Goal: Task Accomplishment & Management: Manage account settings

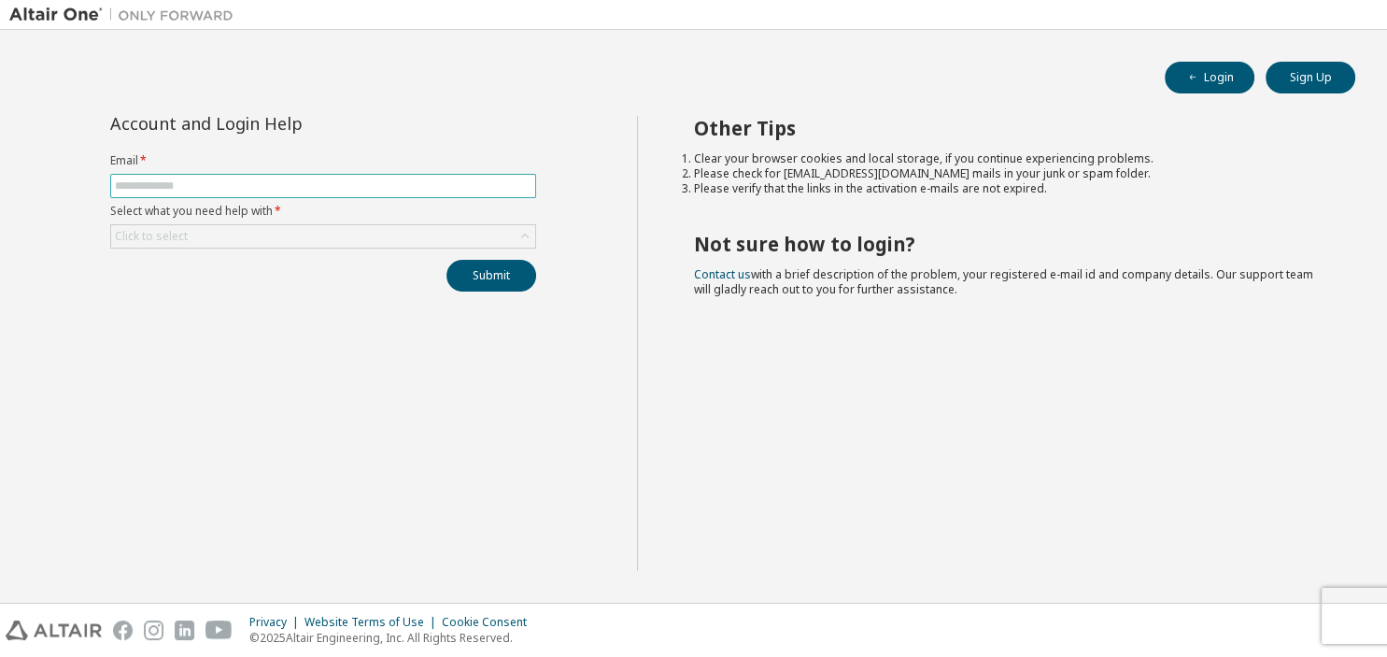
click at [322, 188] on input "text" at bounding box center [323, 185] width 417 height 15
type input "**********"
click at [273, 225] on div "Click to select" at bounding box center [323, 236] width 424 height 22
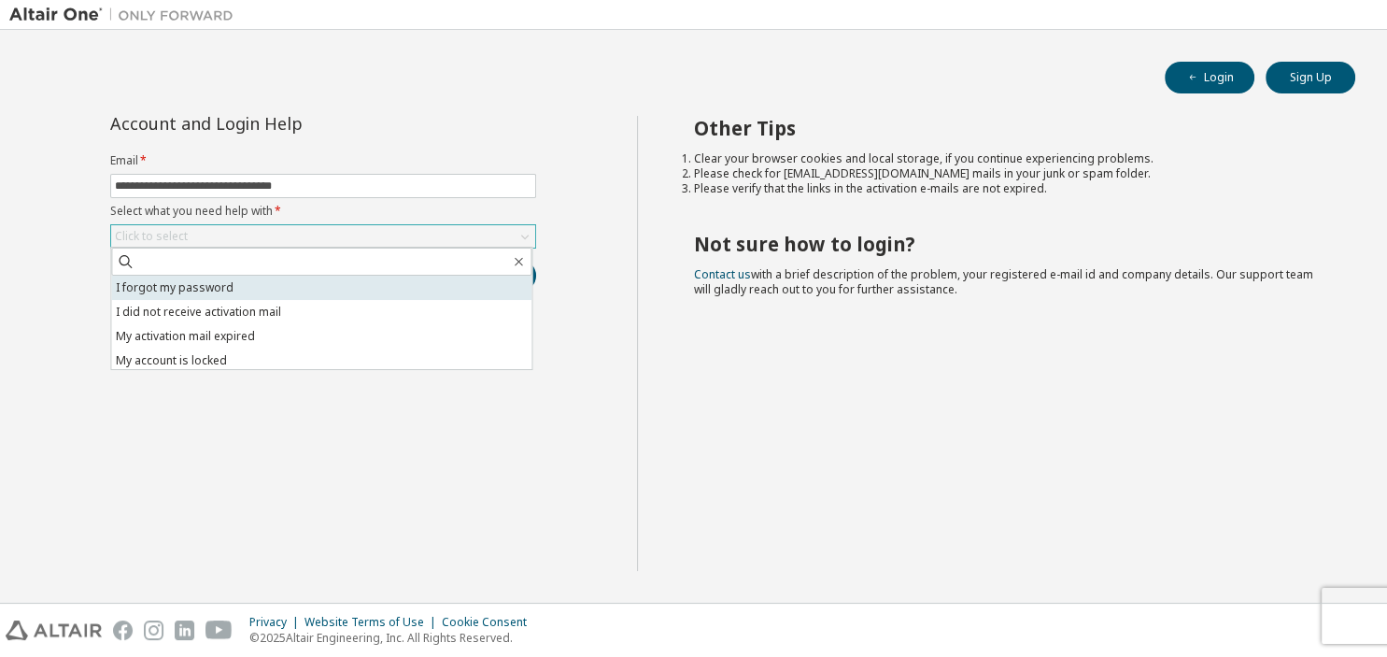
click at [258, 276] on li "I forgot my password" at bounding box center [321, 287] width 420 height 24
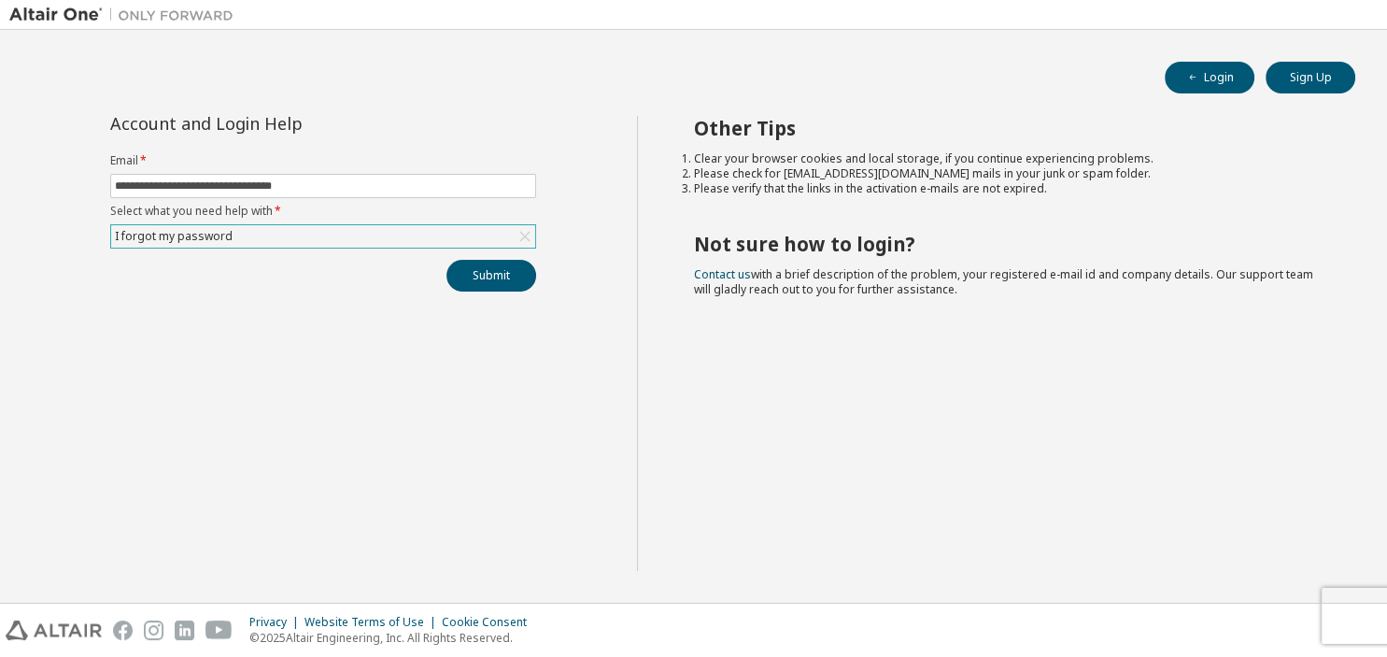
click at [438, 230] on div "I forgot my password" at bounding box center [323, 236] width 424 height 22
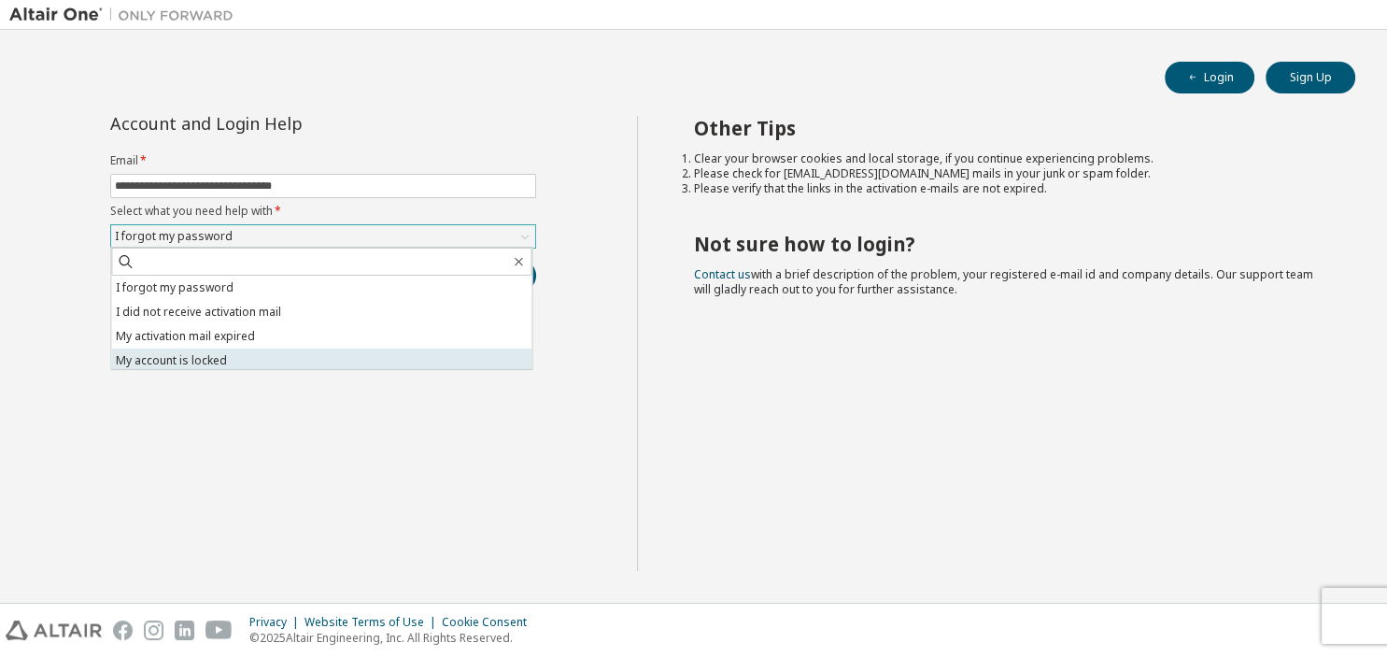
click at [371, 357] on li "My account is locked" at bounding box center [321, 360] width 420 height 24
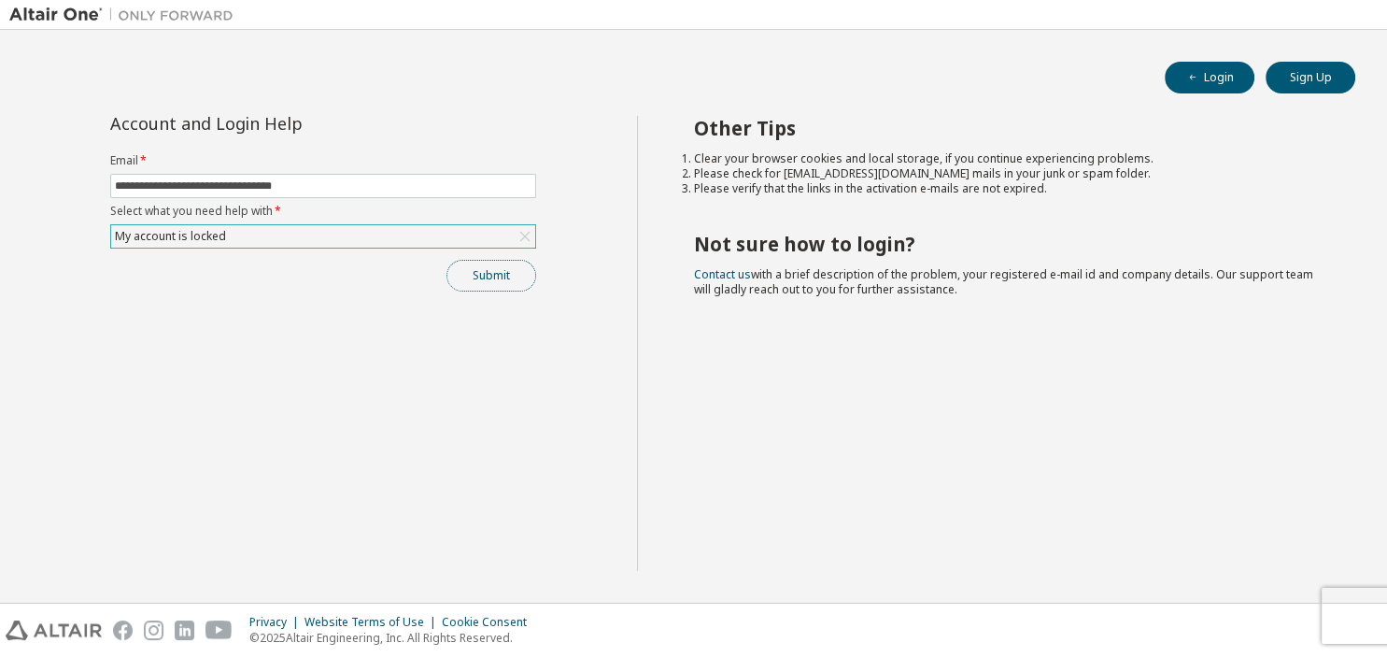
click at [502, 272] on button "Submit" at bounding box center [491, 276] width 90 height 32
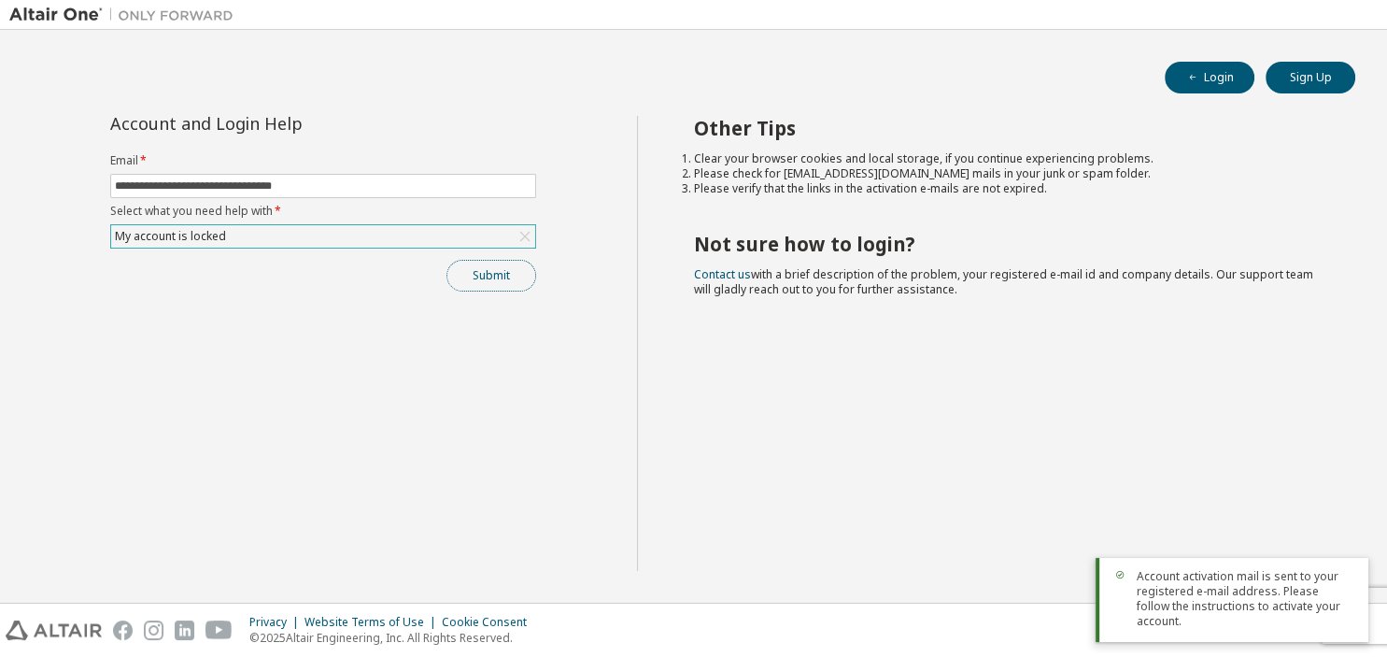
click at [502, 272] on button "Submit" at bounding box center [491, 276] width 90 height 32
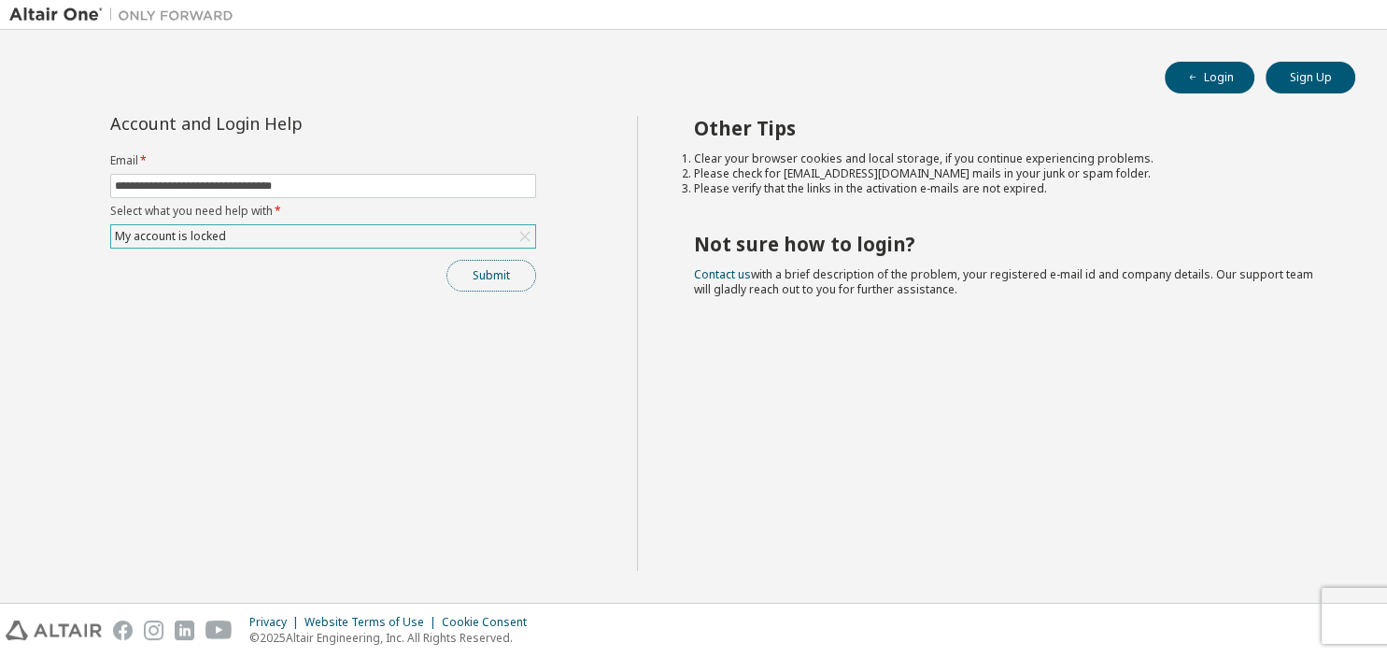
click at [502, 272] on button "Submit" at bounding box center [491, 276] width 90 height 32
click at [502, 272] on div "Submit" at bounding box center [323, 276] width 426 height 32
click at [502, 272] on button "Submit" at bounding box center [491, 276] width 90 height 32
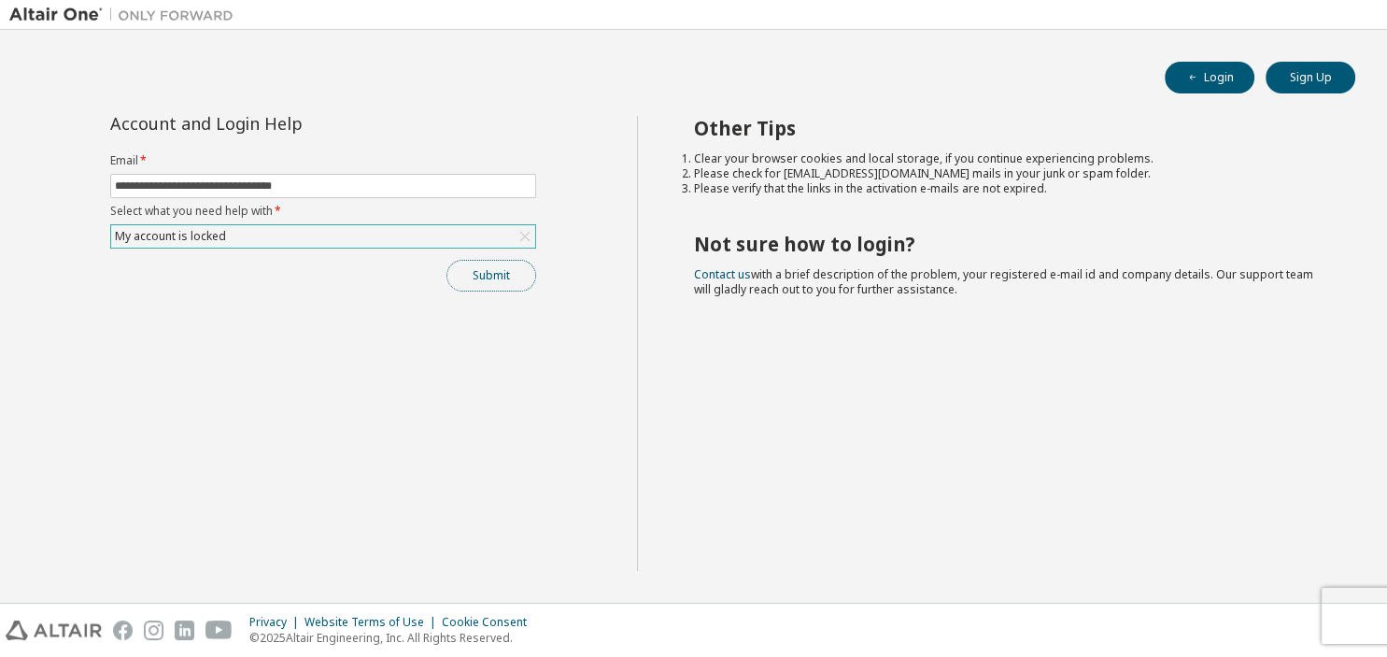
click at [502, 272] on button "Submit" at bounding box center [491, 276] width 90 height 32
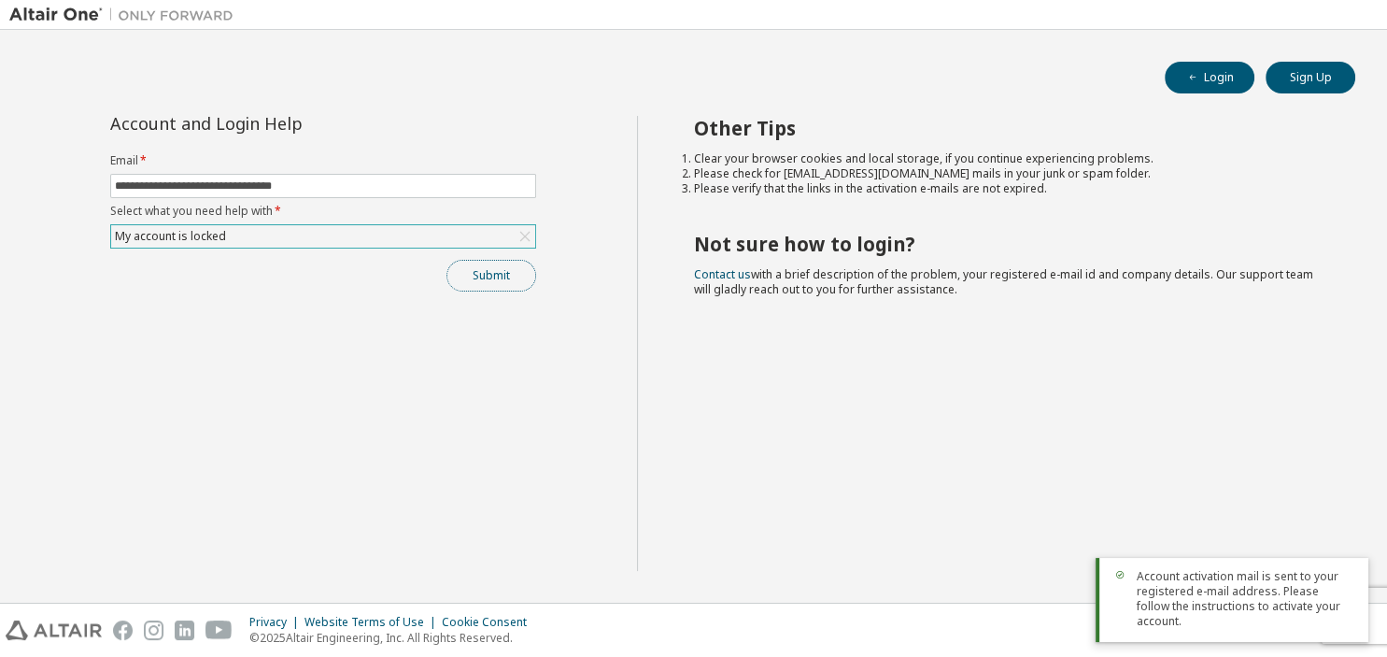
click at [502, 272] on button "Submit" at bounding box center [491, 276] width 90 height 32
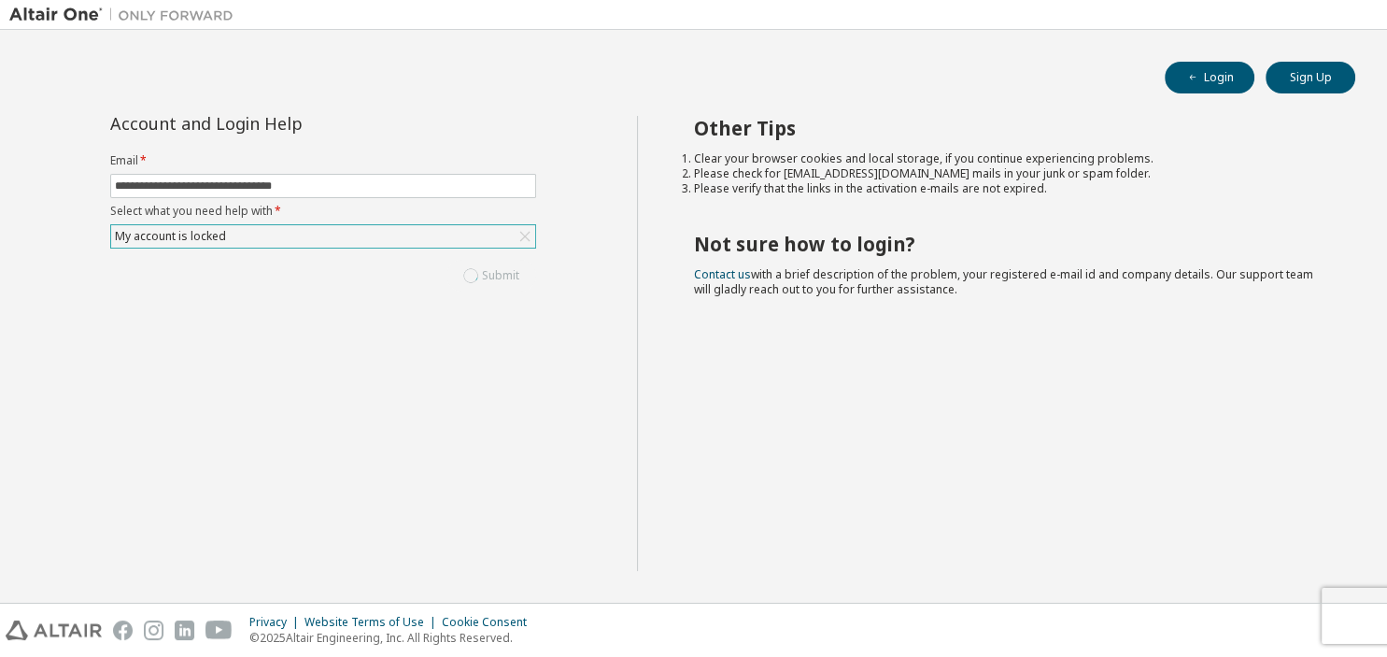
click at [502, 272] on div "Submit" at bounding box center [323, 276] width 426 height 32
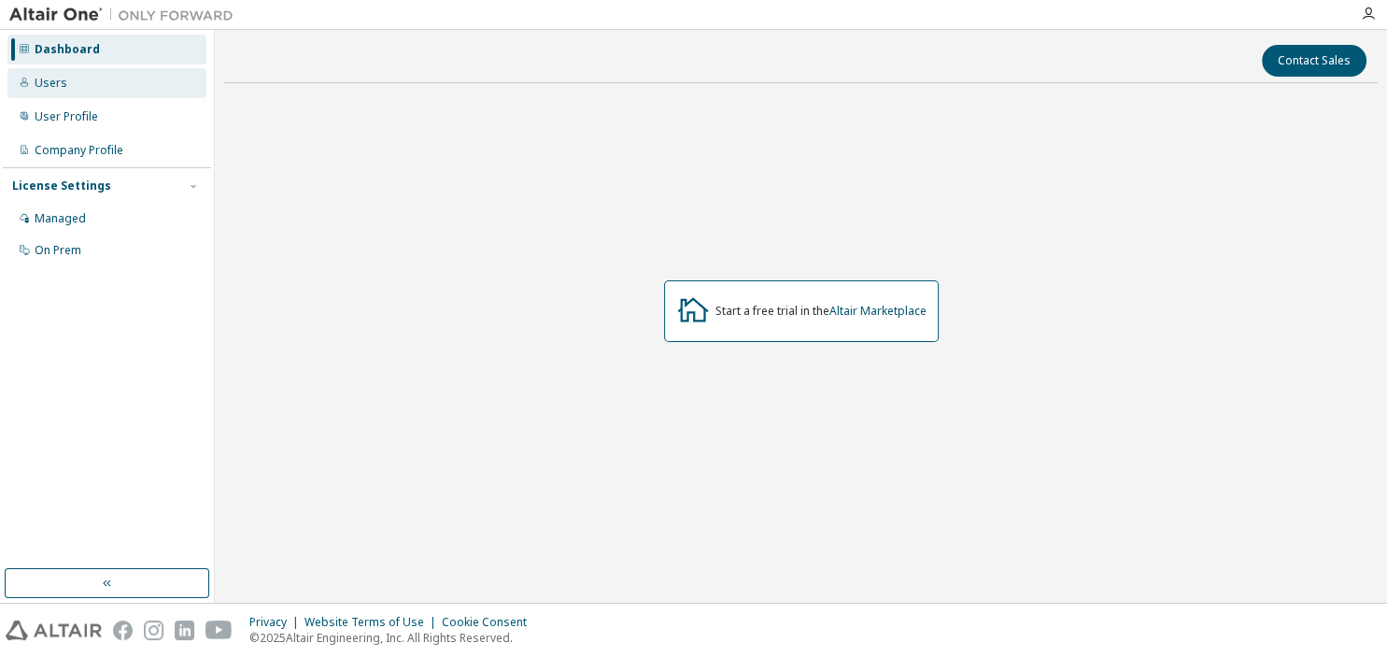
click at [60, 80] on div "Users" at bounding box center [51, 83] width 33 height 15
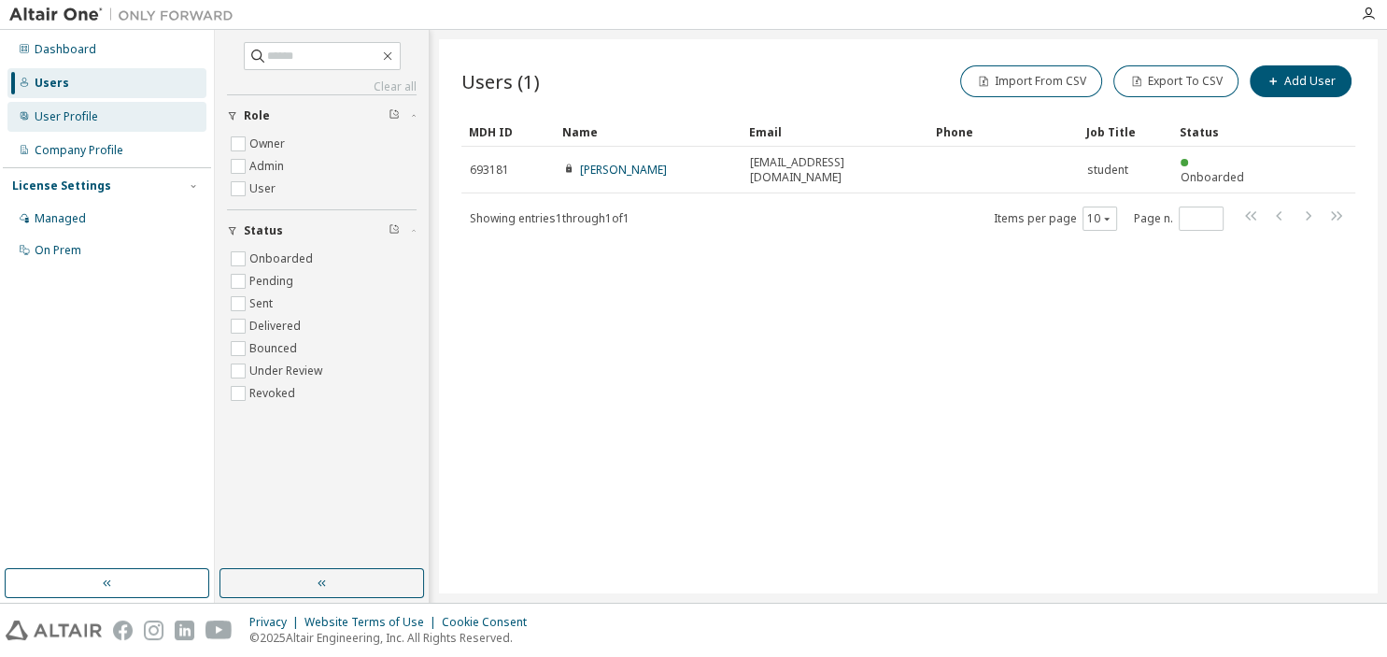
click at [56, 122] on div "User Profile" at bounding box center [67, 116] width 64 height 15
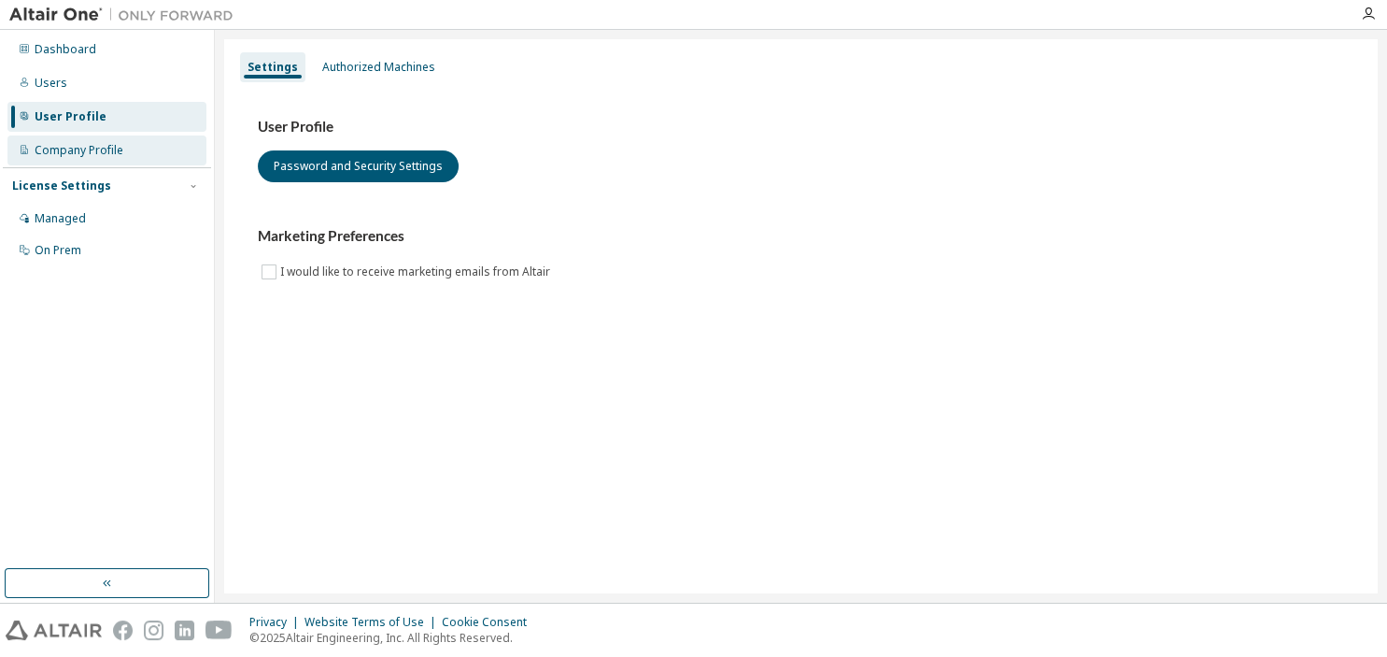
click at [59, 147] on div "Company Profile" at bounding box center [79, 150] width 89 height 15
